Goal: Navigation & Orientation: Find specific page/section

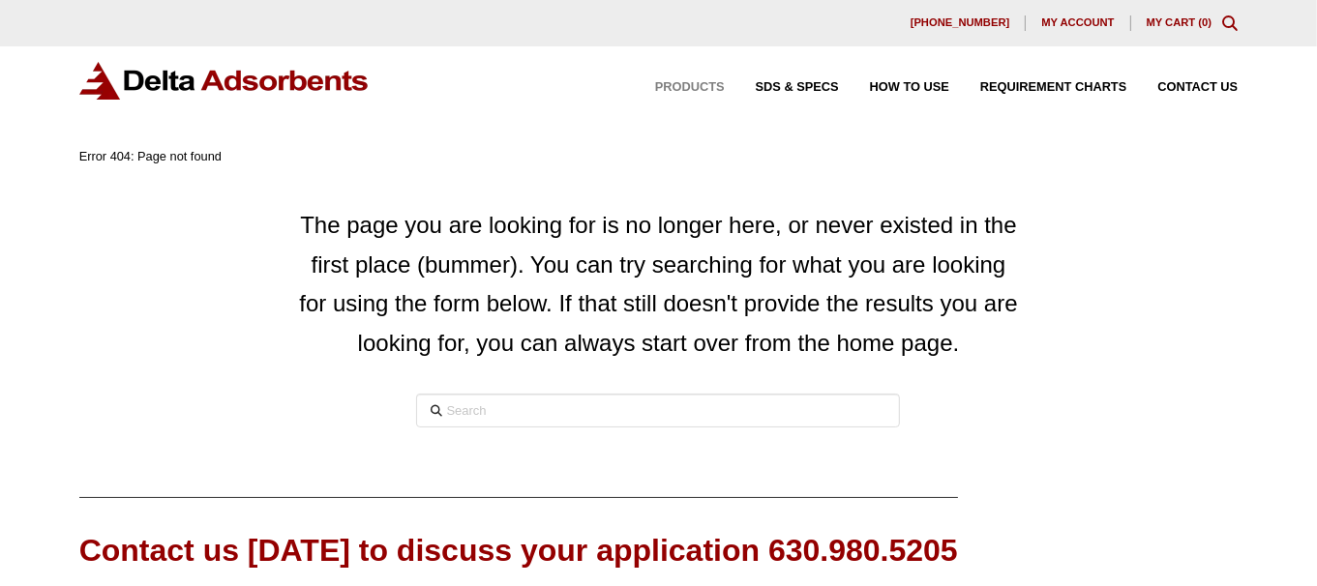
click at [692, 88] on span "Products" at bounding box center [690, 87] width 70 height 13
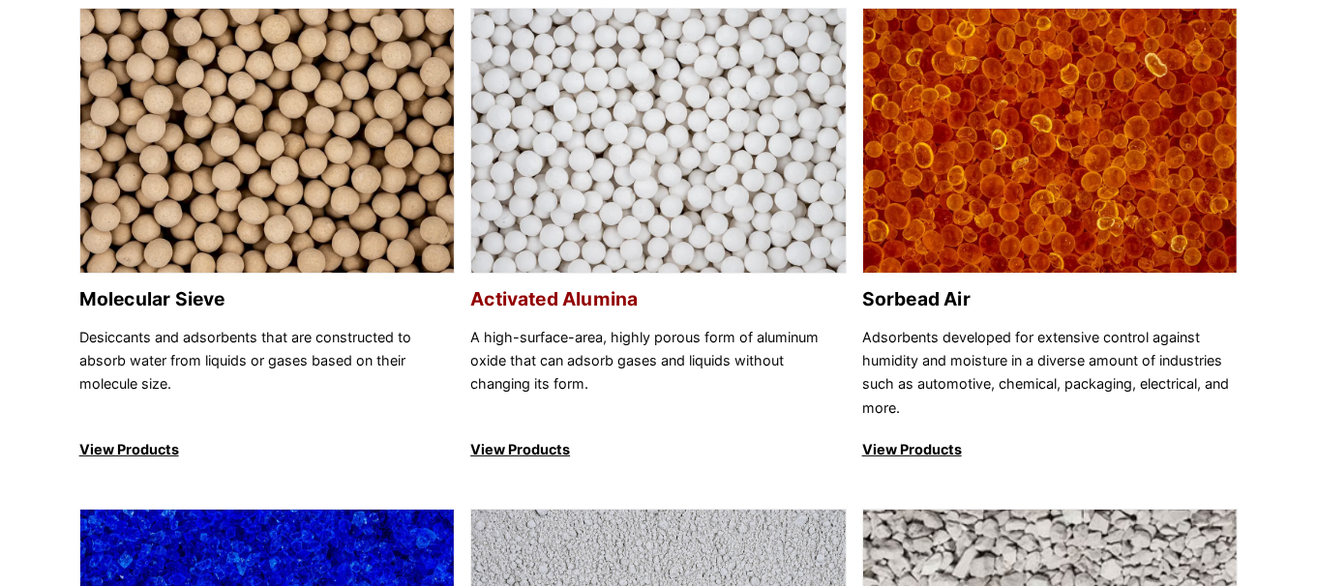
scroll to position [192, 0]
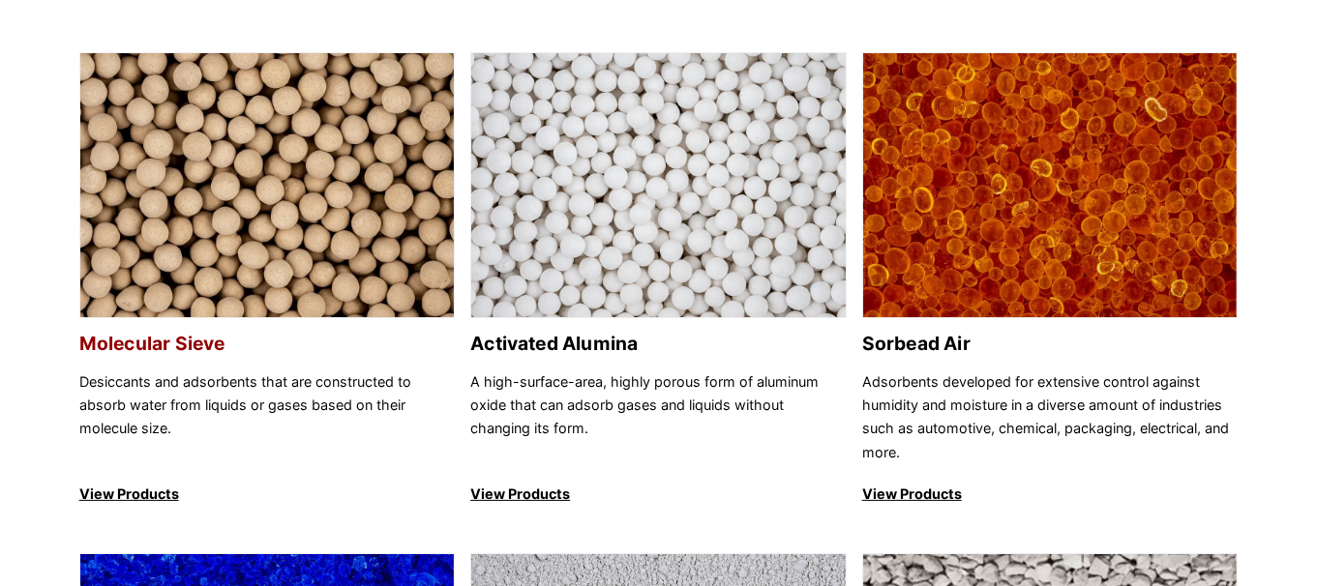
click at [337, 177] on img at bounding box center [267, 186] width 374 height 266
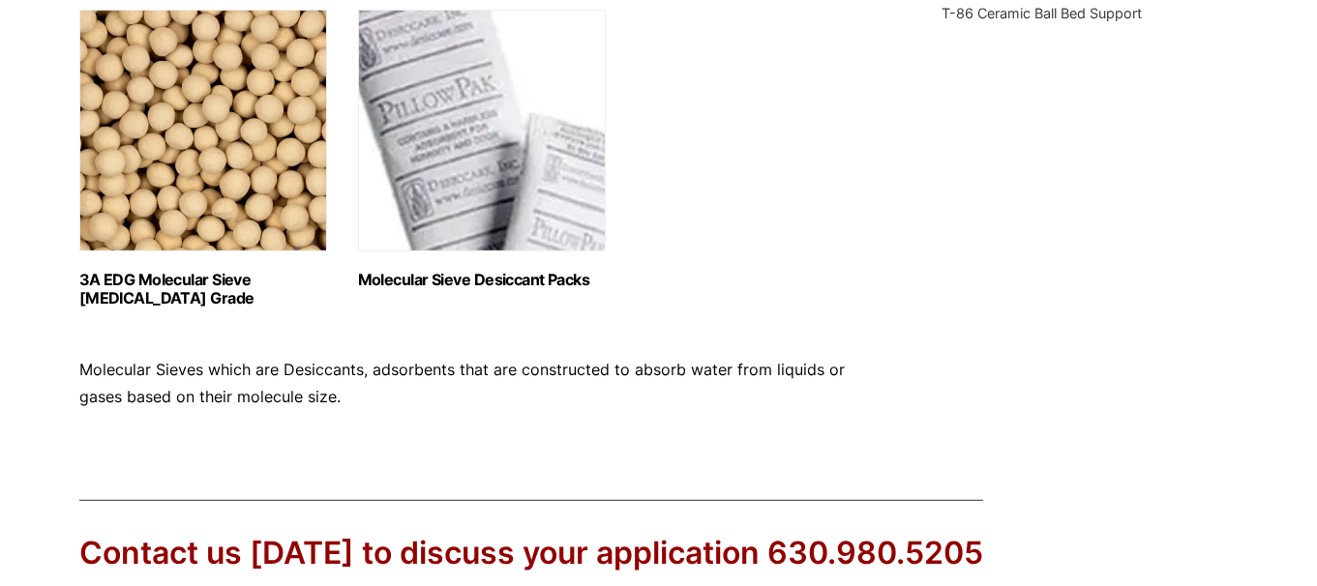
scroll to position [1161, 0]
